Goal: Information Seeking & Learning: Learn about a topic

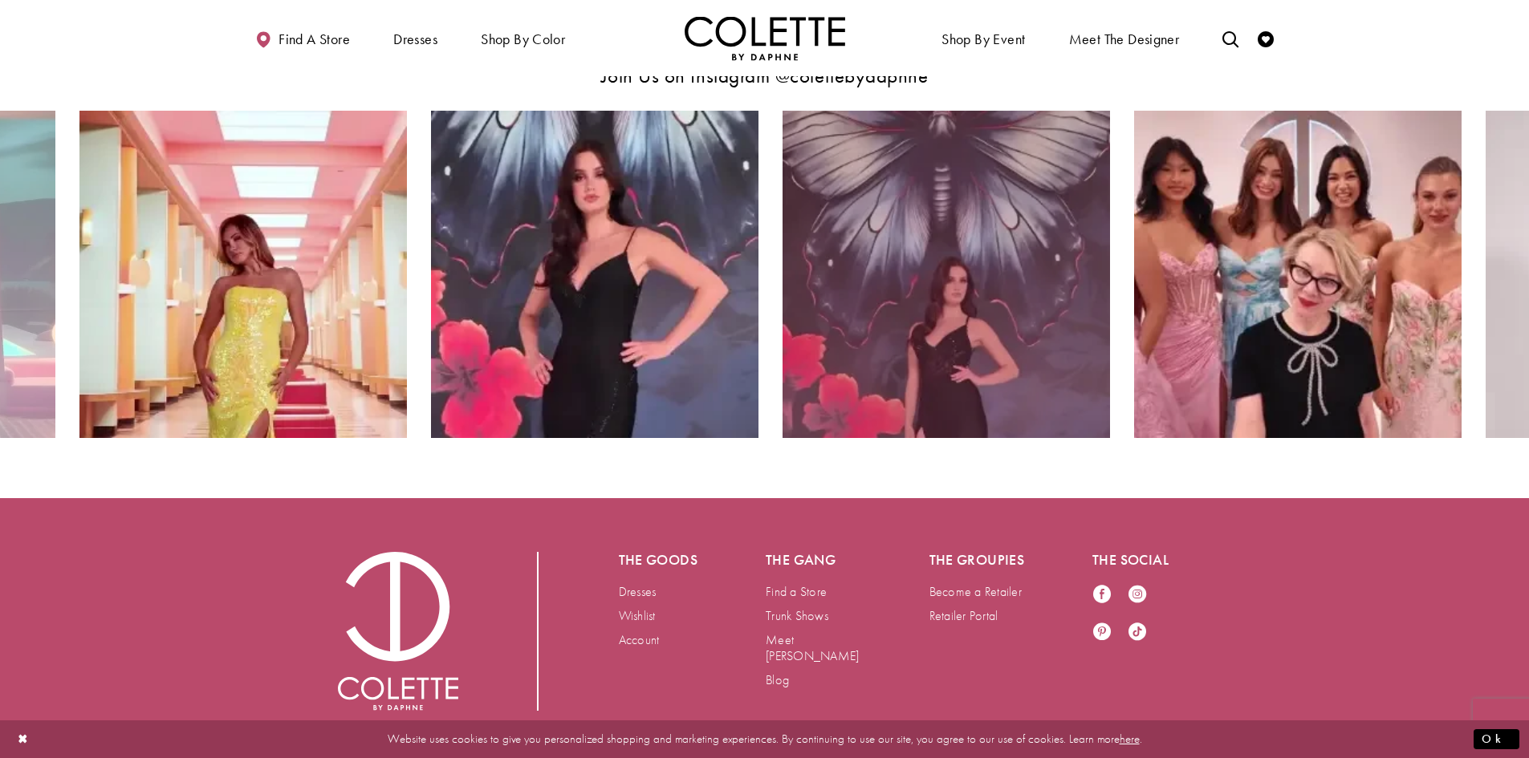
scroll to position [3290, 0]
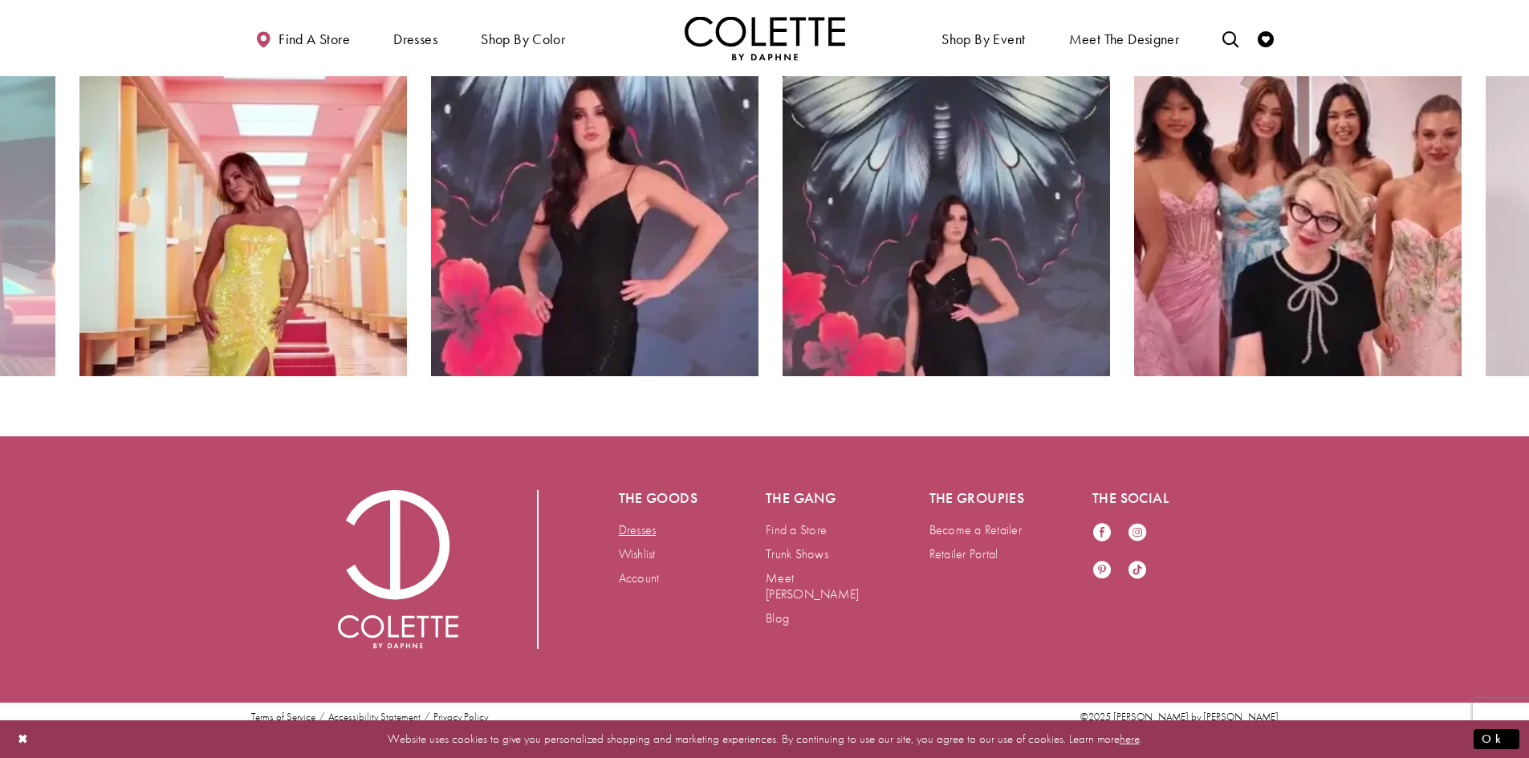
click at [649, 527] on link "Dresses" at bounding box center [638, 530] width 38 height 17
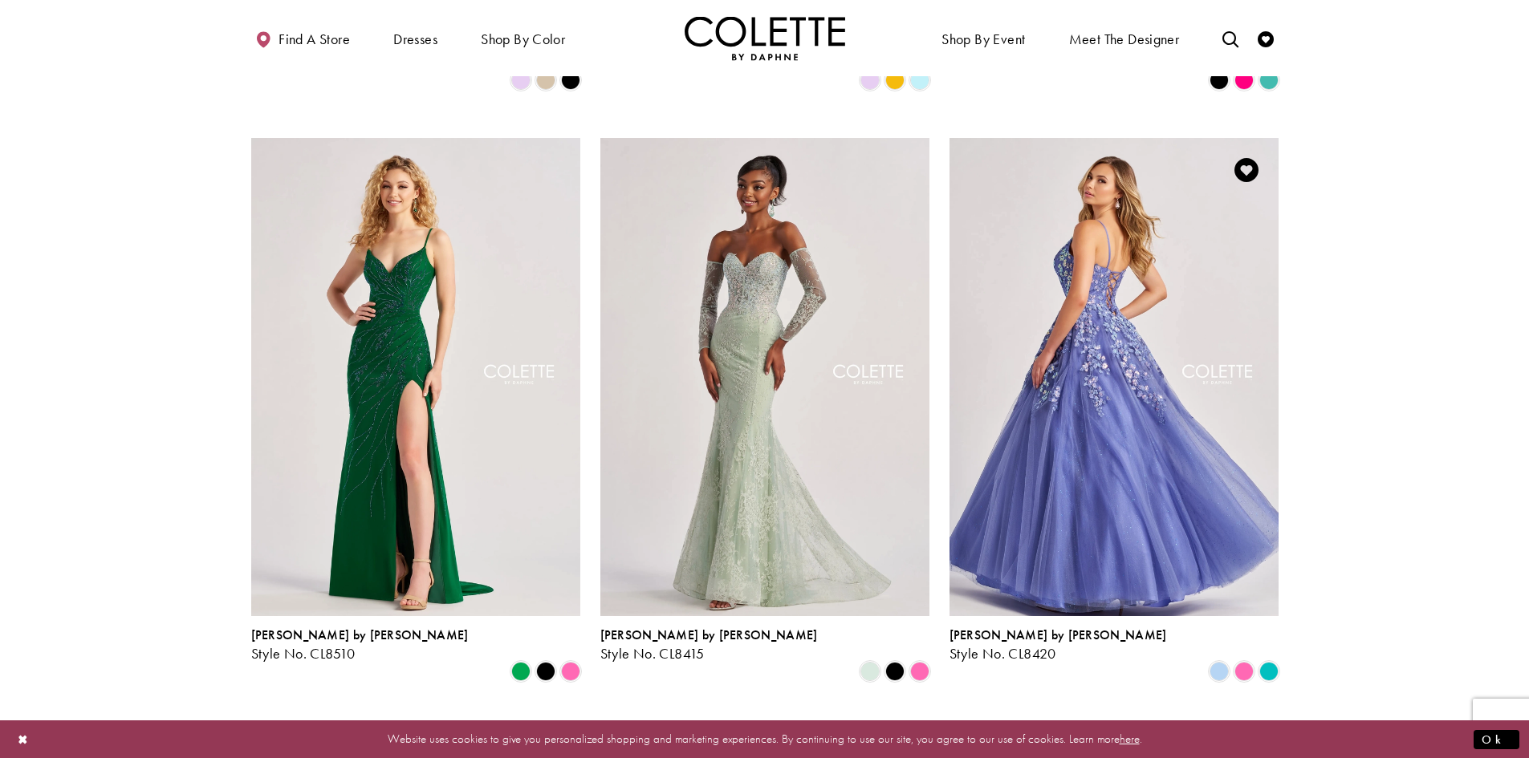
scroll to position [1204, 0]
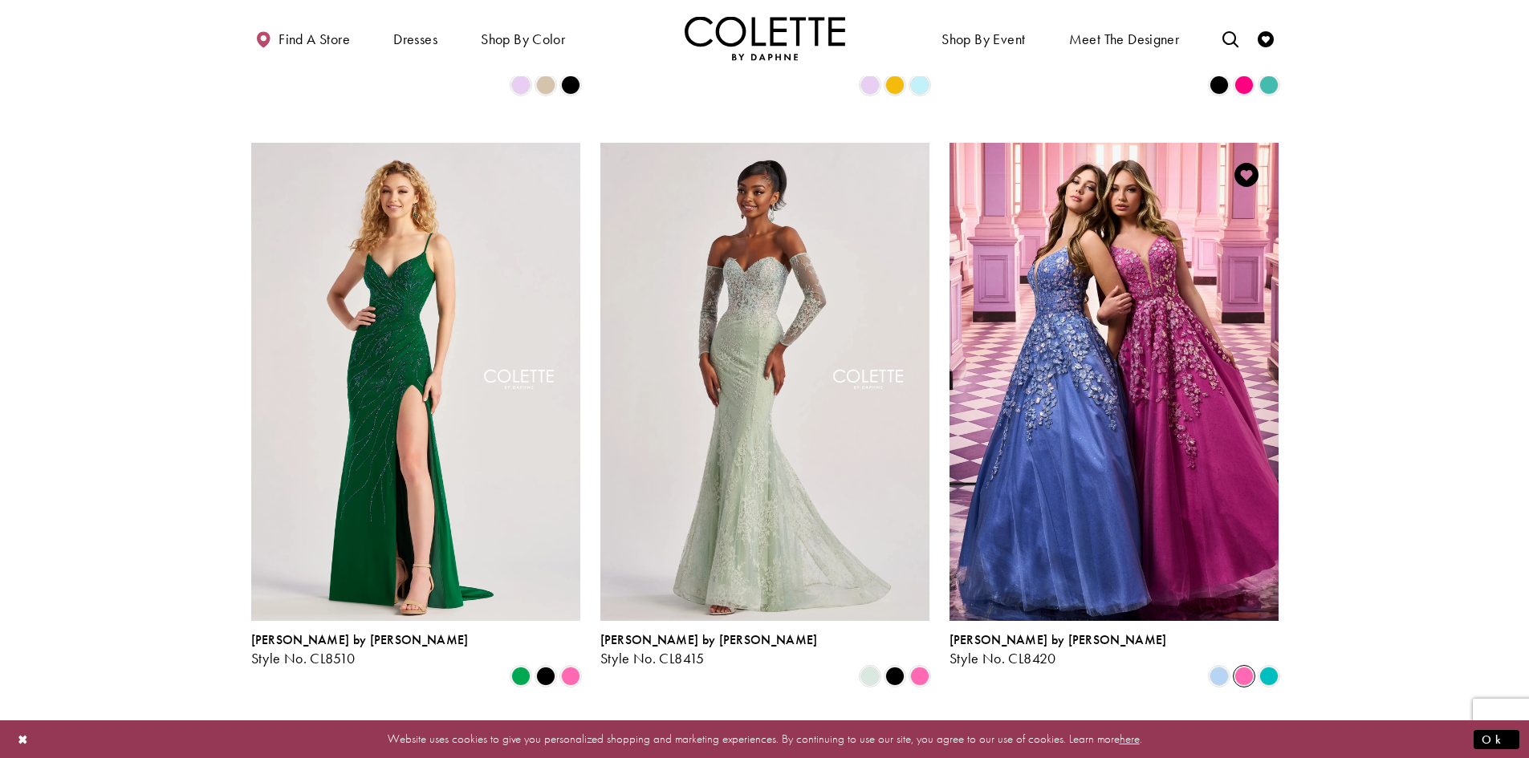
click at [1238, 667] on span "Product List" at bounding box center [1243, 676] width 19 height 19
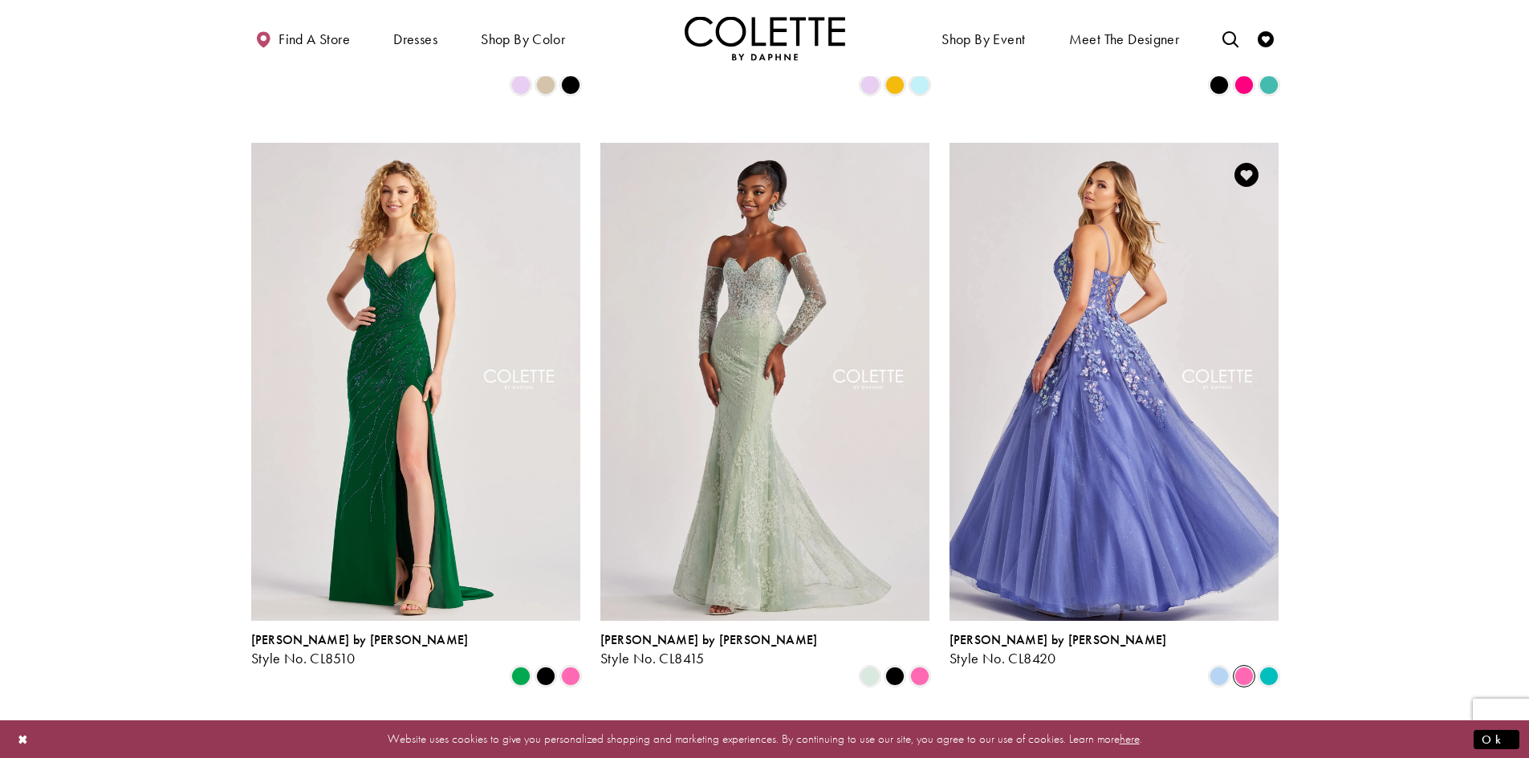
click at [1117, 511] on img "Visit Colette by Daphne Style No. CL8420 Page" at bounding box center [1113, 382] width 329 height 478
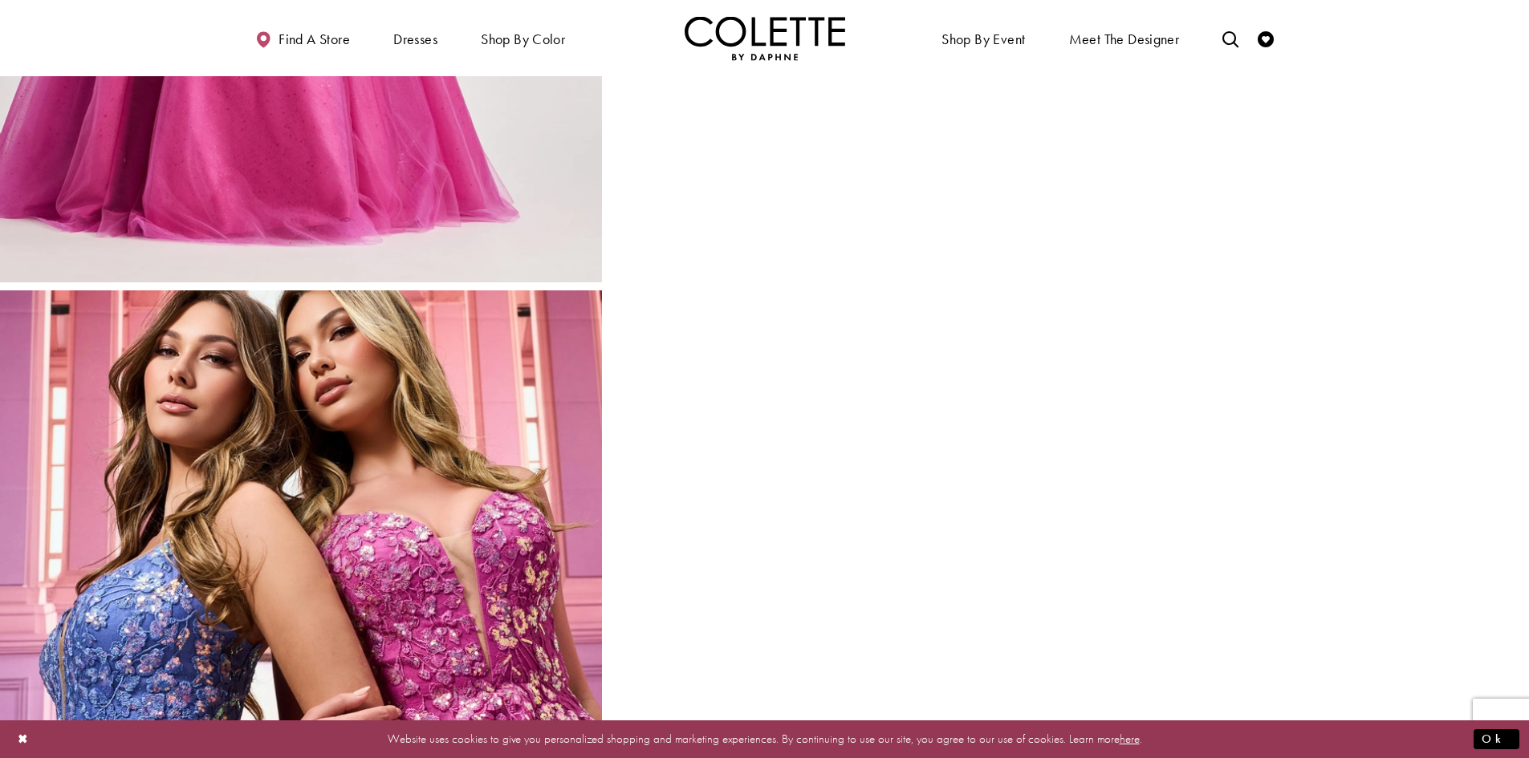
scroll to position [1926, 0]
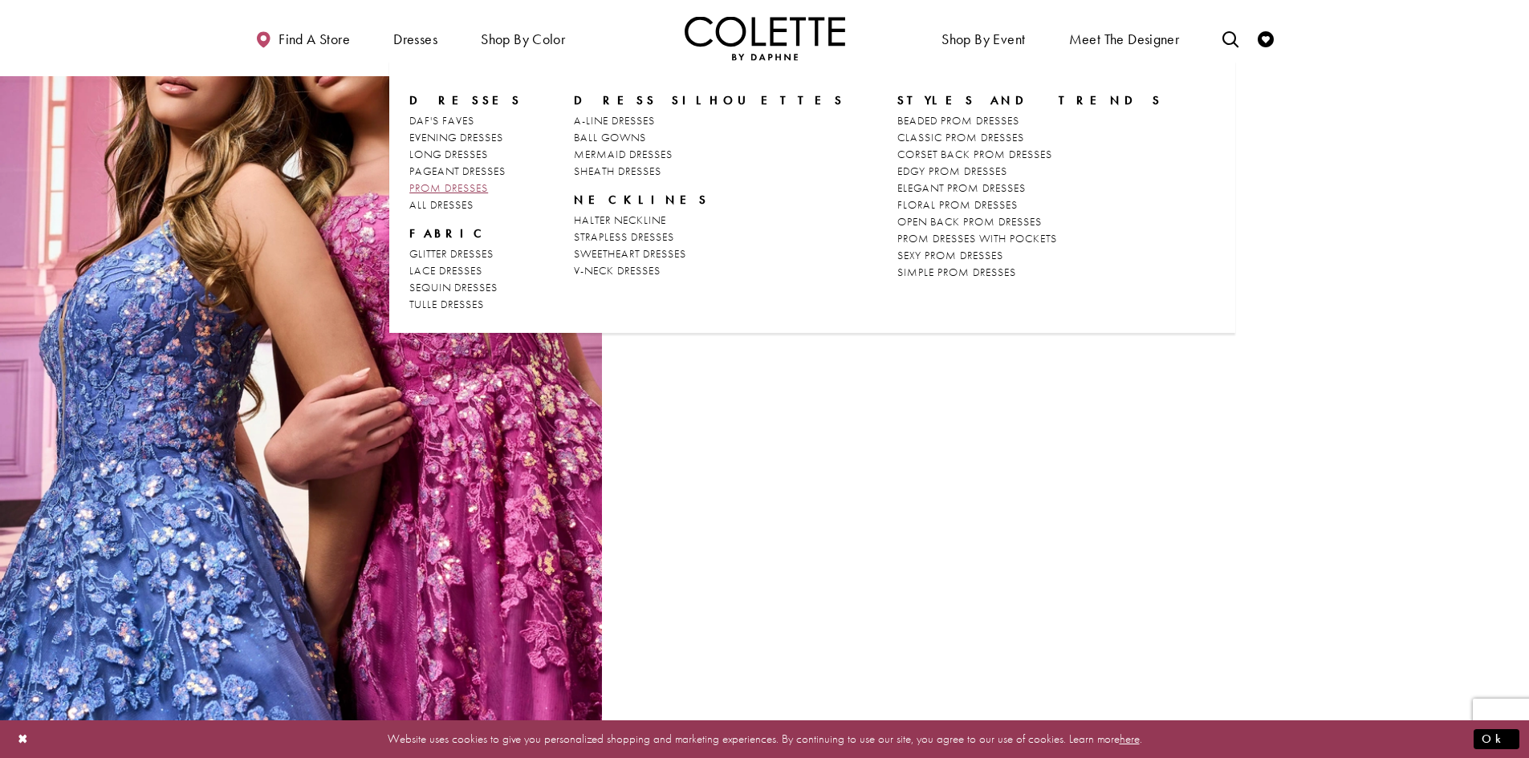
click at [479, 191] on span "PROM DRESSES" at bounding box center [448, 188] width 79 height 14
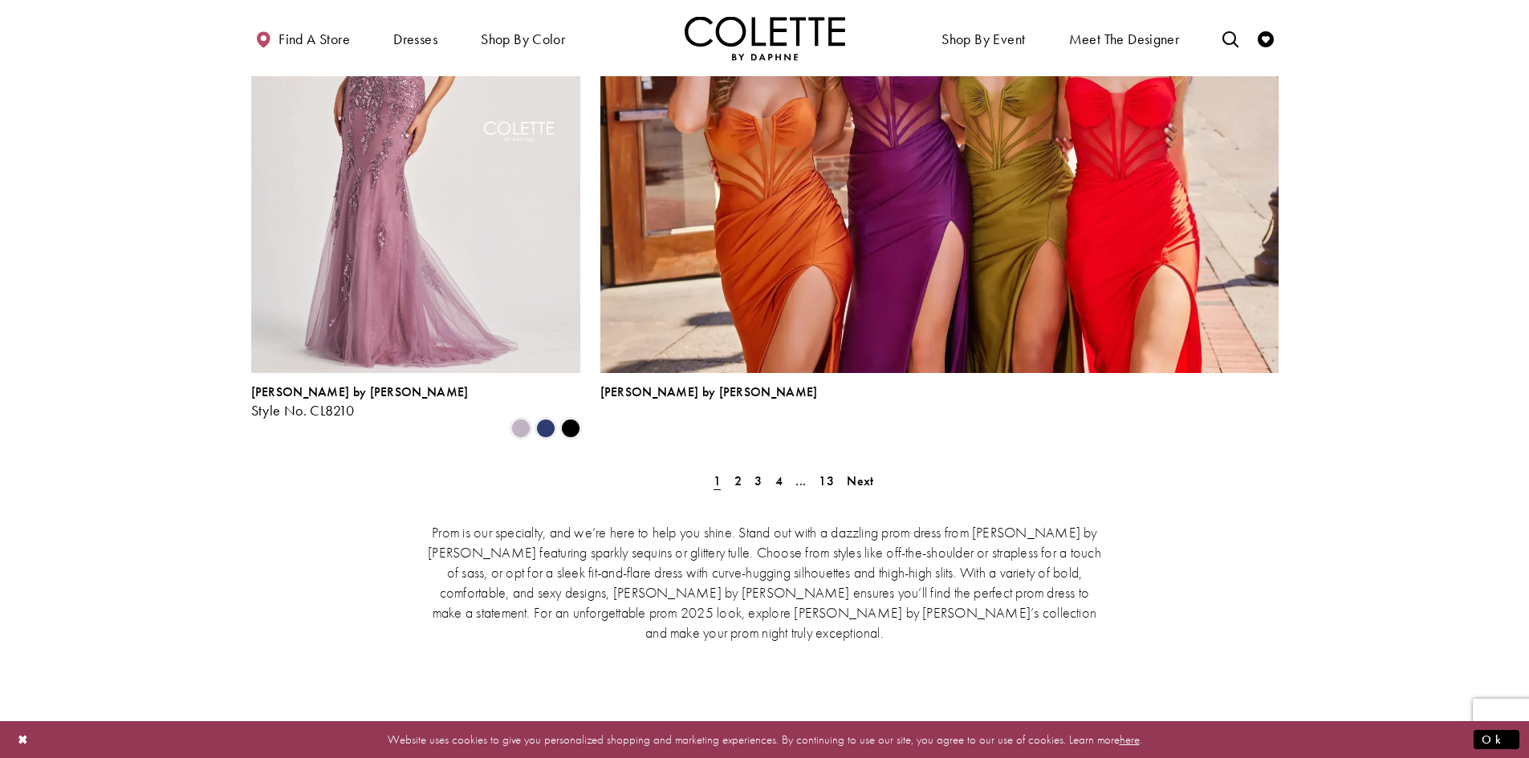
scroll to position [3290, 0]
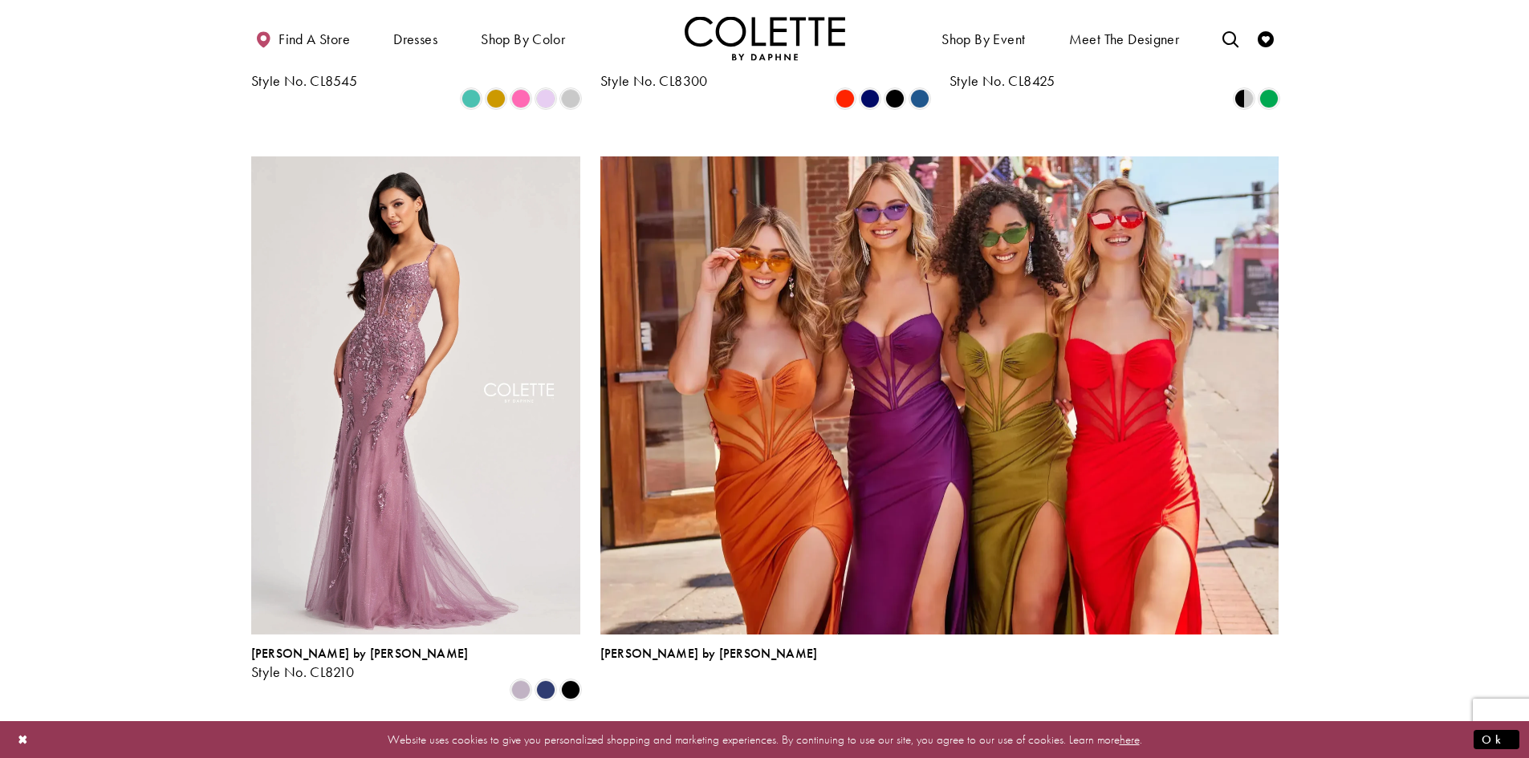
click at [741, 731] on link "2" at bounding box center [737, 742] width 17 height 23
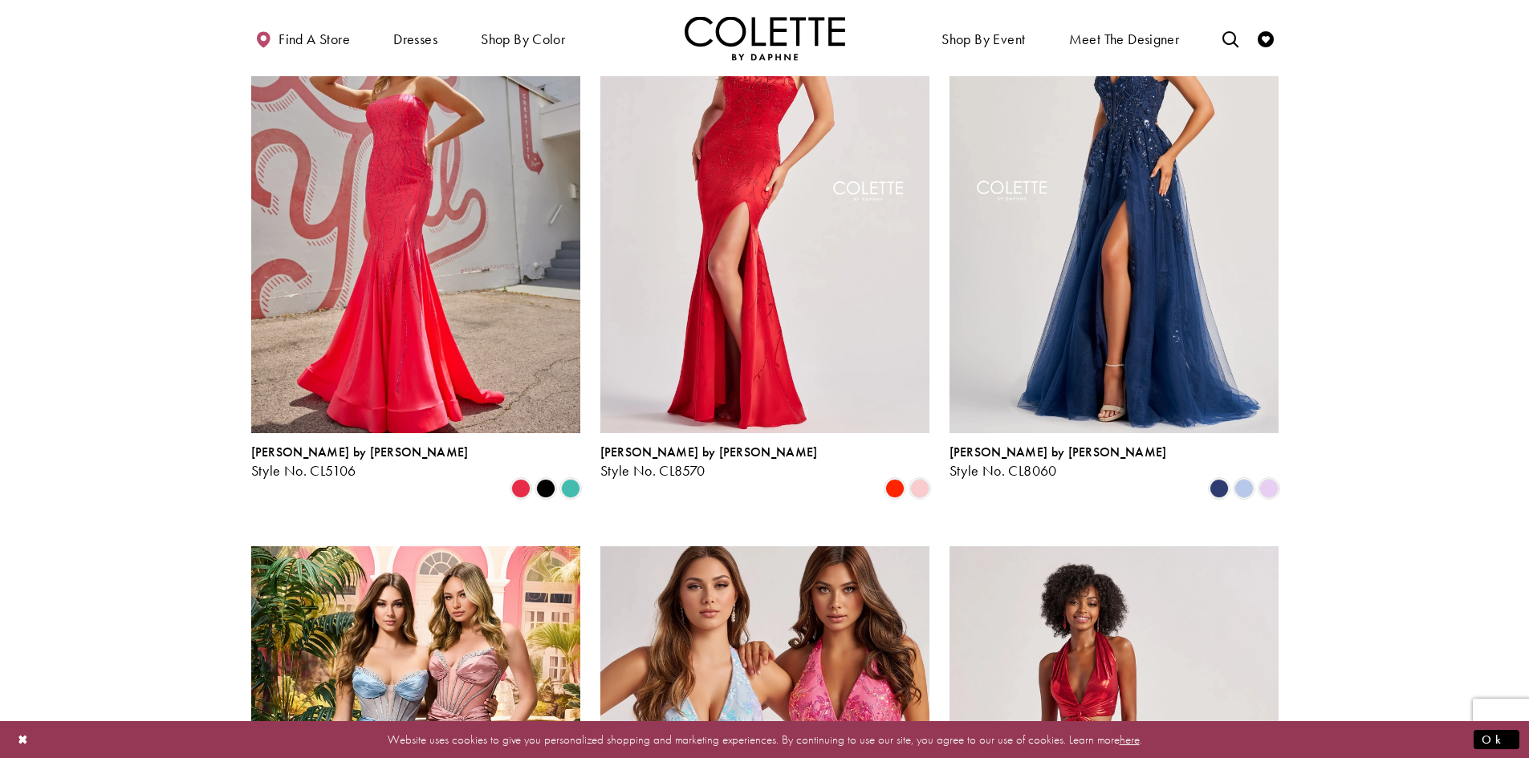
scroll to position [492, 0]
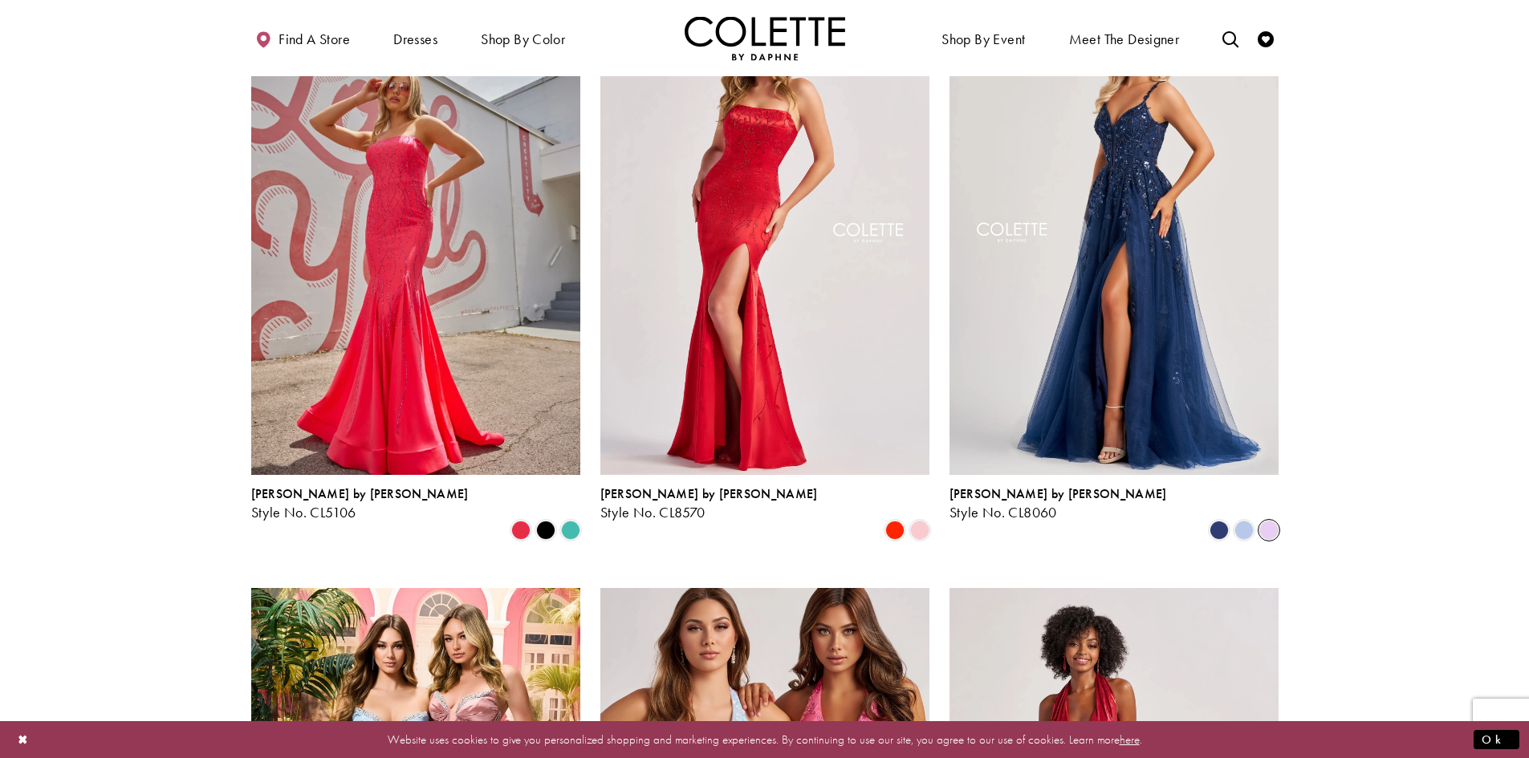
click at [1261, 521] on span "Product List" at bounding box center [1268, 530] width 19 height 19
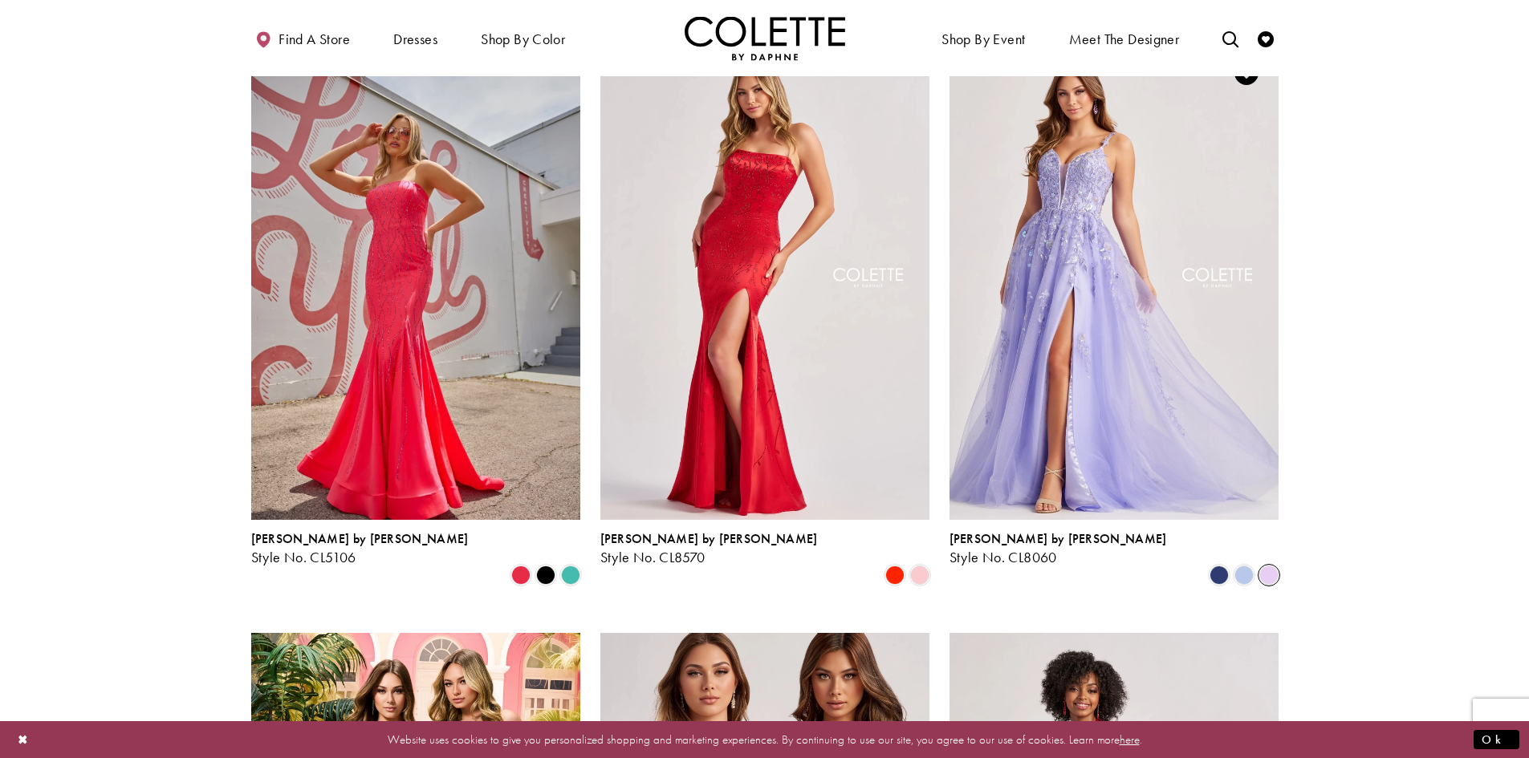
scroll to position [412, 0]
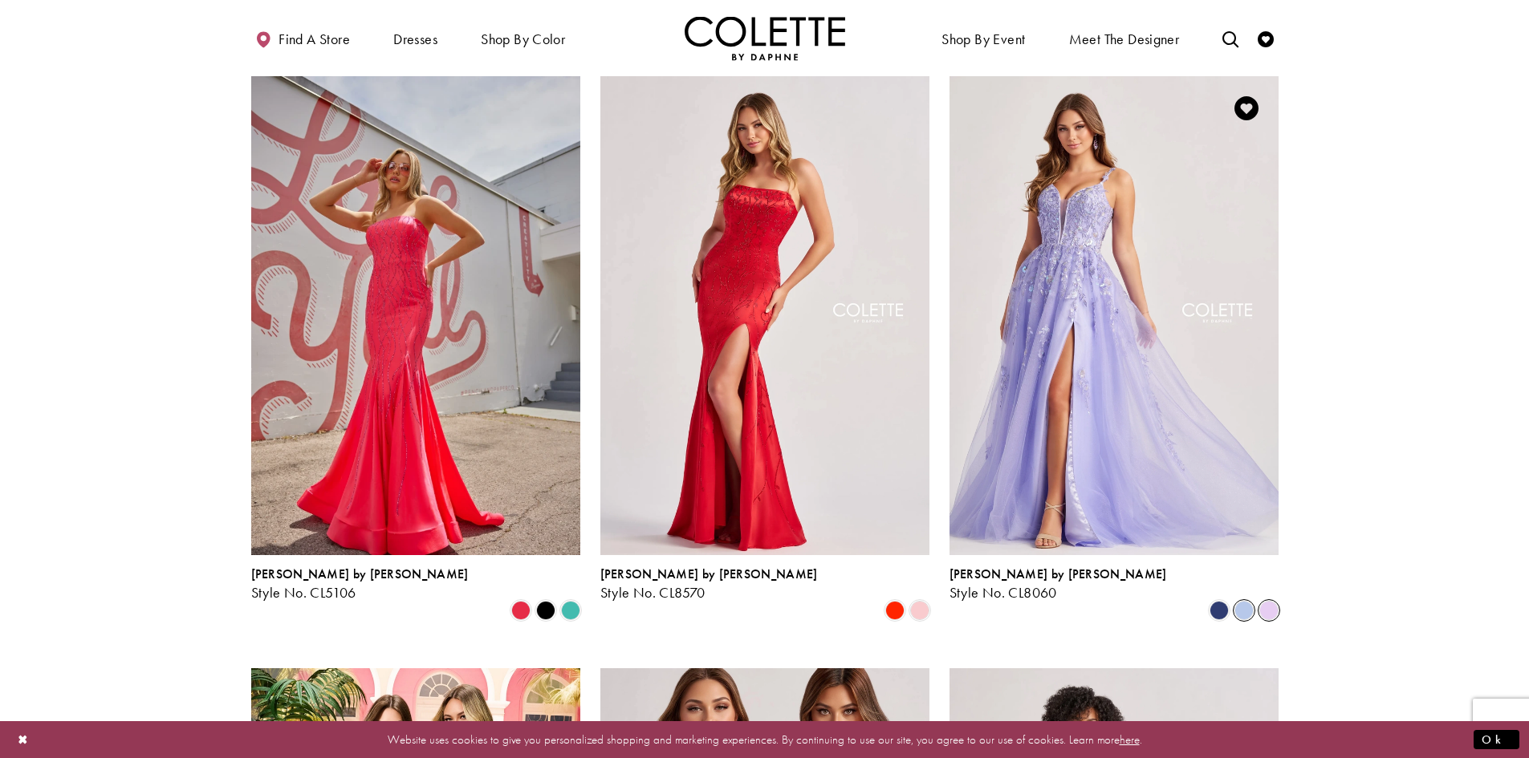
click at [1243, 601] on span "Product List" at bounding box center [1243, 610] width 19 height 19
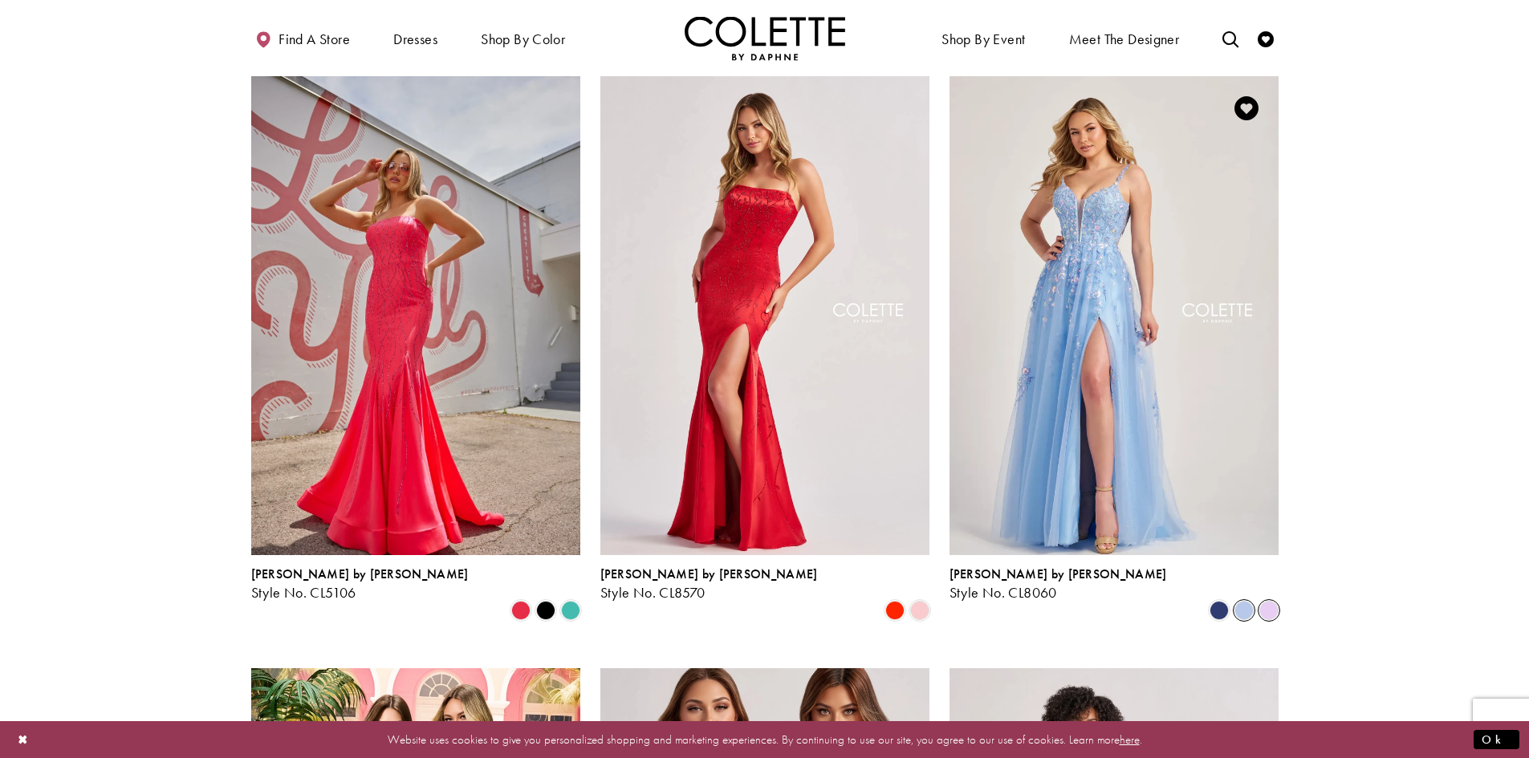
click at [1276, 601] on span "Product List" at bounding box center [1268, 610] width 19 height 19
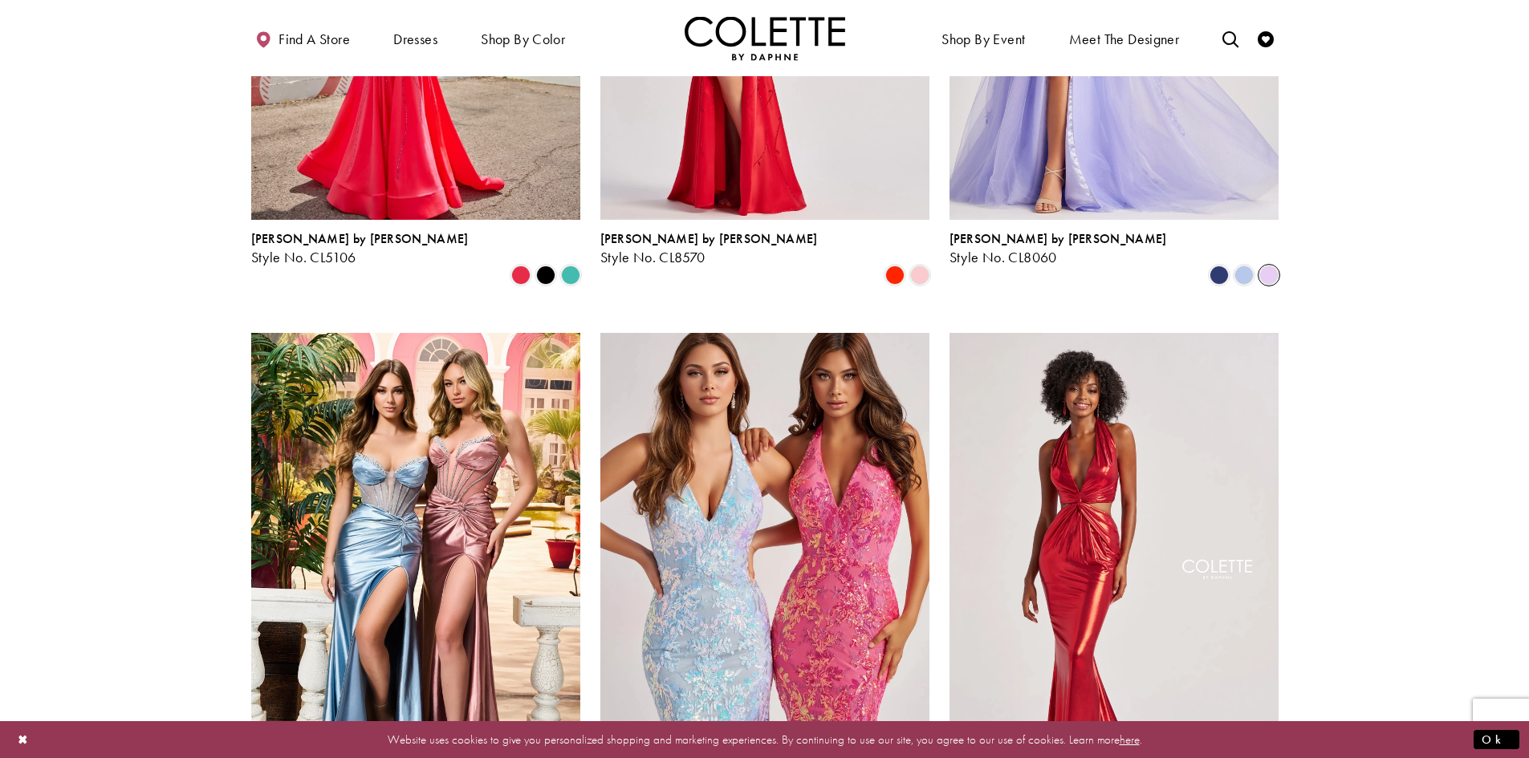
scroll to position [813, 0]
